Goal: Navigation & Orientation: Find specific page/section

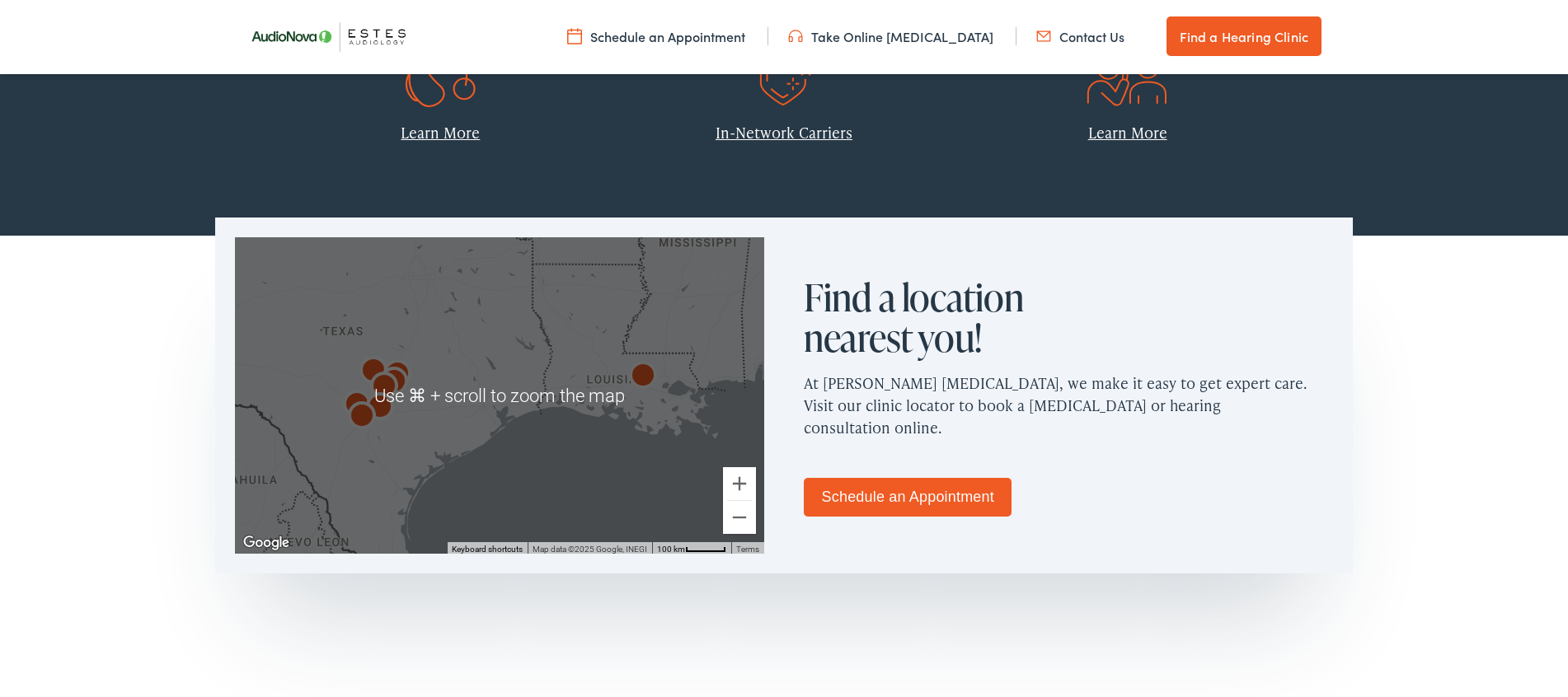
scroll to position [46, 0]
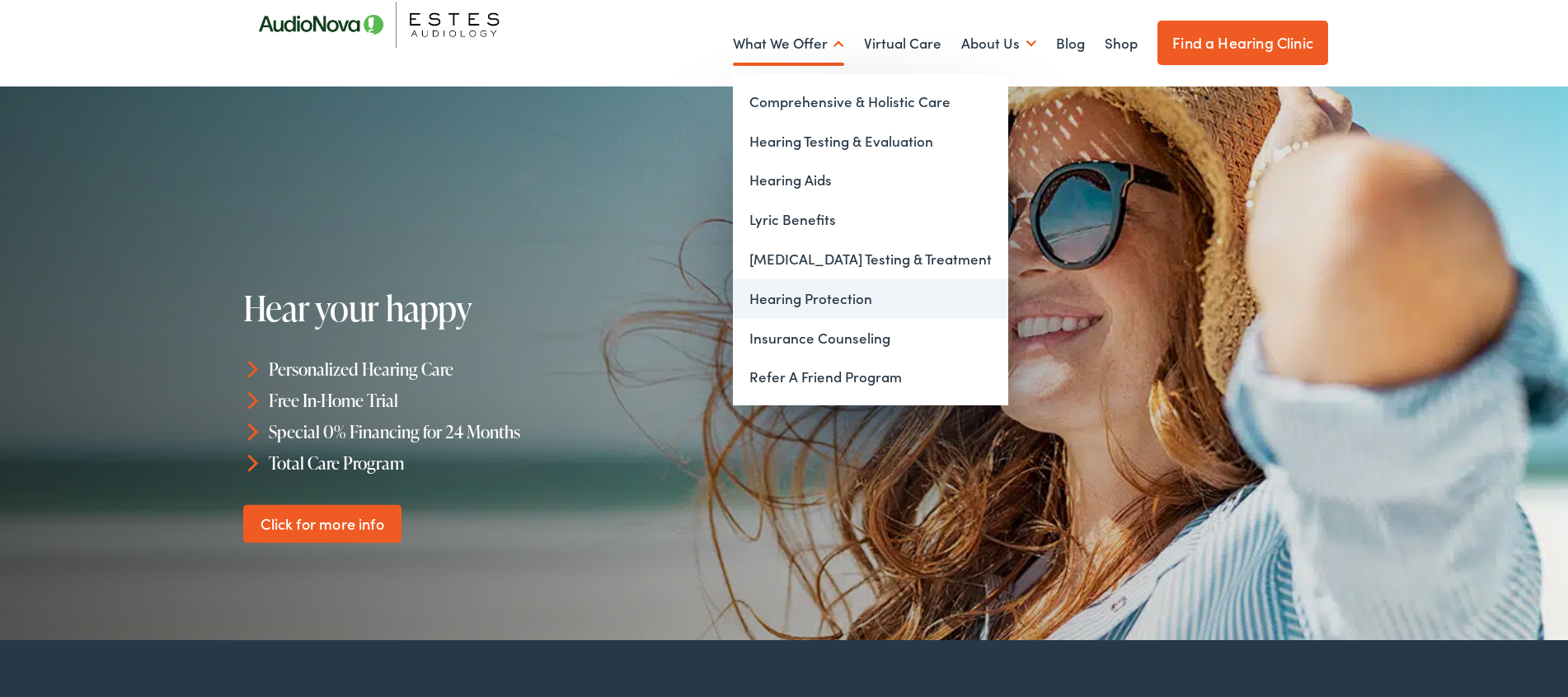
click at [829, 294] on link "Hearing Protection" at bounding box center [871, 299] width 275 height 40
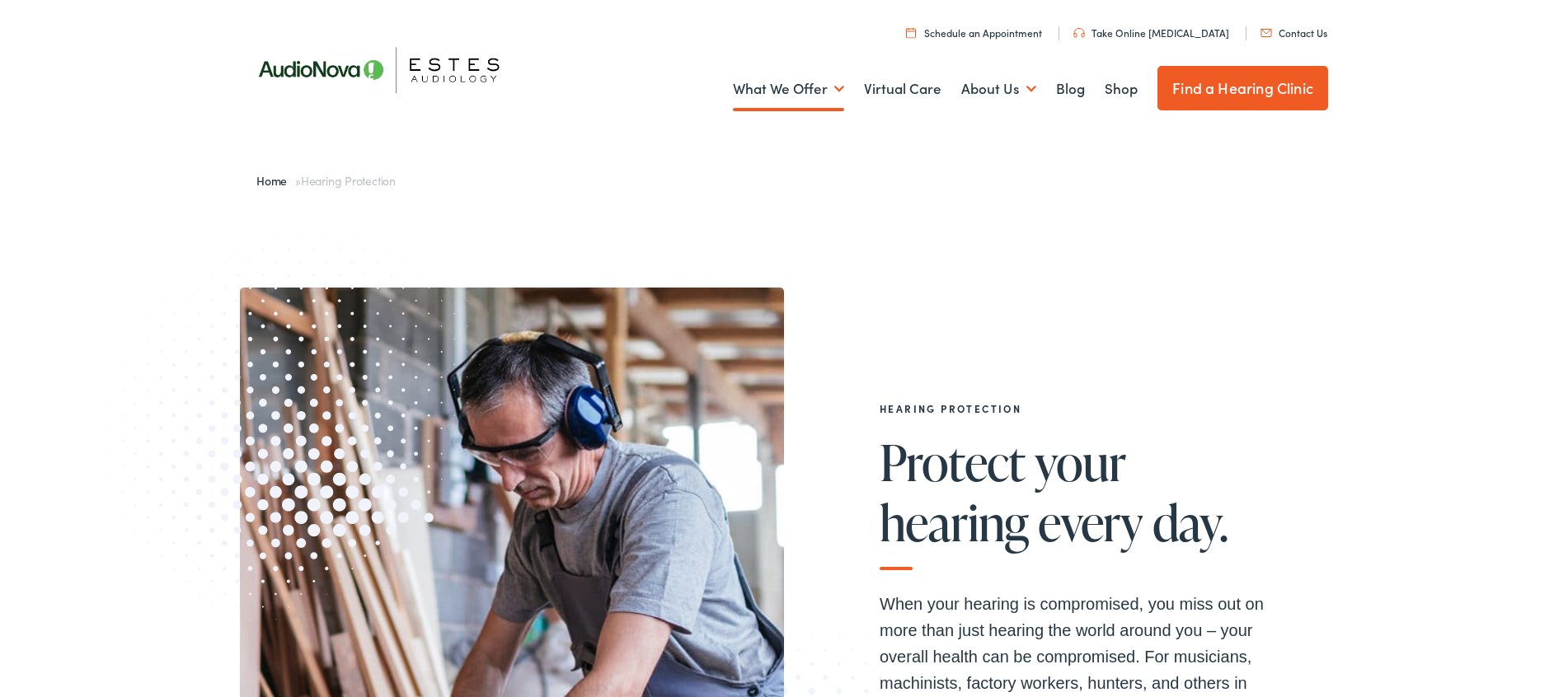
click at [1235, 100] on link "Find a Hearing Clinic" at bounding box center [1243, 88] width 171 height 45
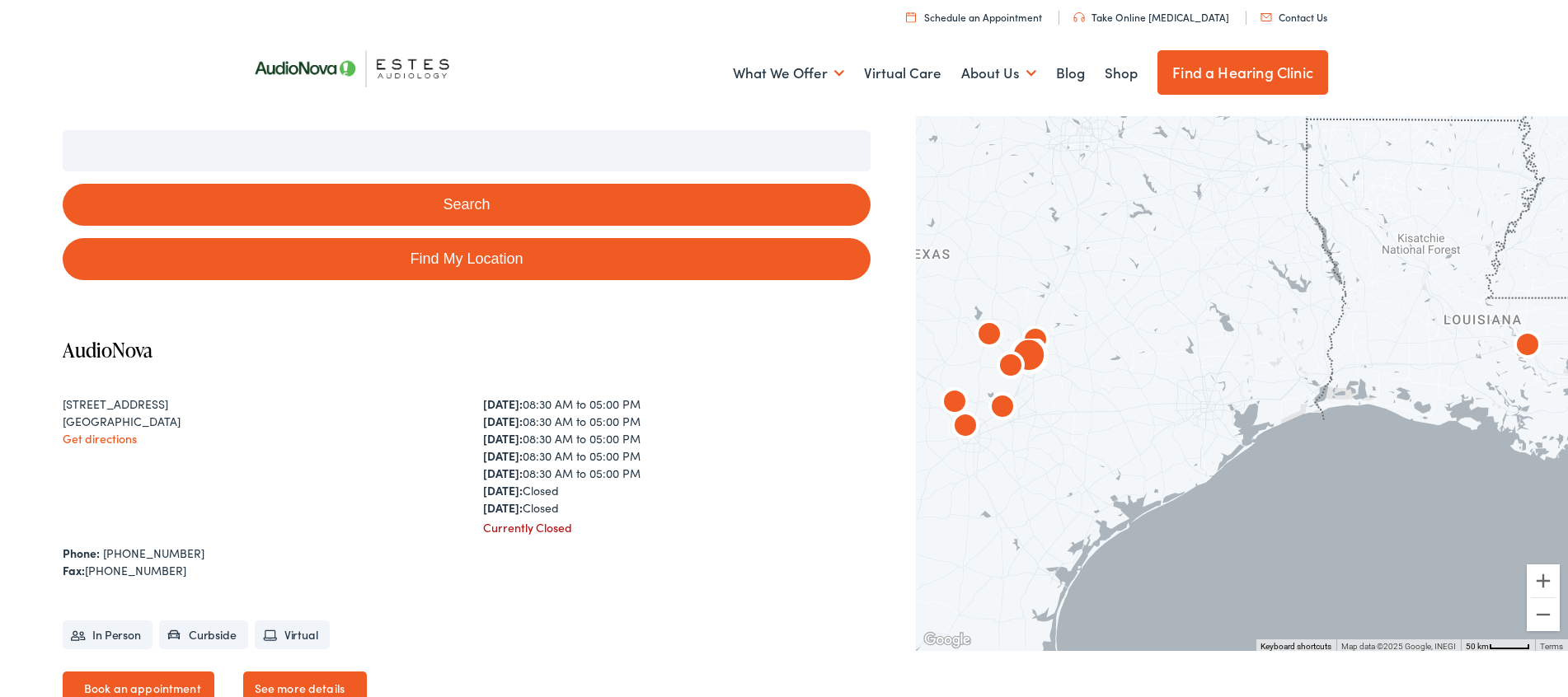
scroll to position [224, 0]
